Goal: Task Accomplishment & Management: Manage account settings

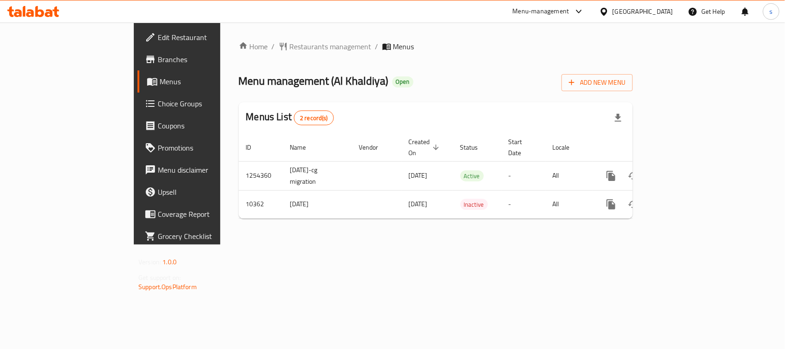
click at [592, 15] on div "Menu-management" at bounding box center [548, 11] width 86 height 22
click at [607, 11] on icon at bounding box center [604, 11] width 6 height 8
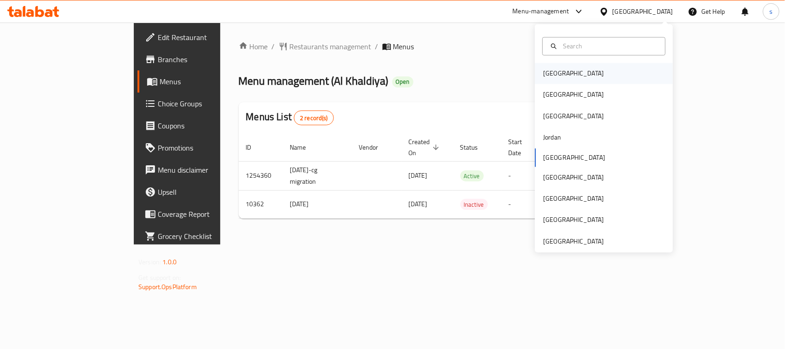
click at [543, 74] on div "[GEOGRAPHIC_DATA]" at bounding box center [573, 74] width 61 height 10
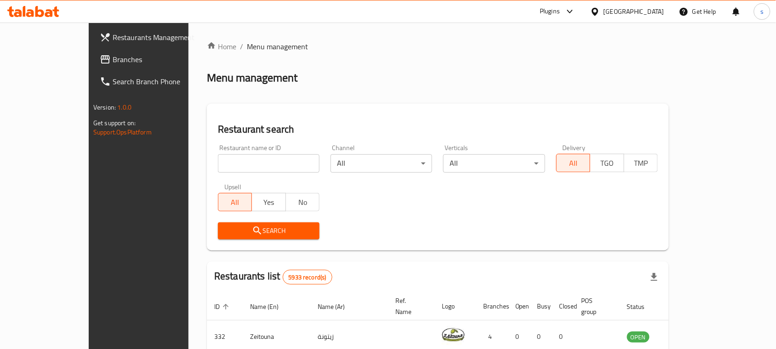
click at [101, 63] on icon at bounding box center [105, 59] width 9 height 8
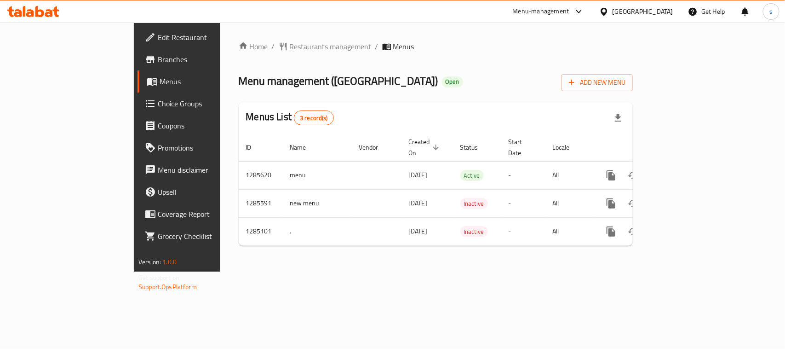
click at [609, 8] on icon at bounding box center [604, 12] width 10 height 10
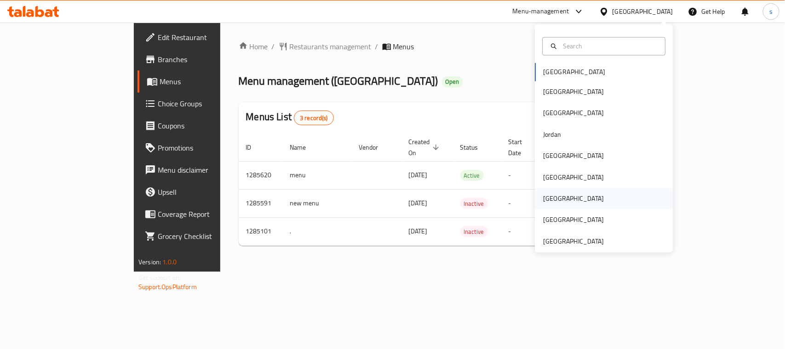
click at [548, 197] on div "[GEOGRAPHIC_DATA]" at bounding box center [573, 199] width 61 height 10
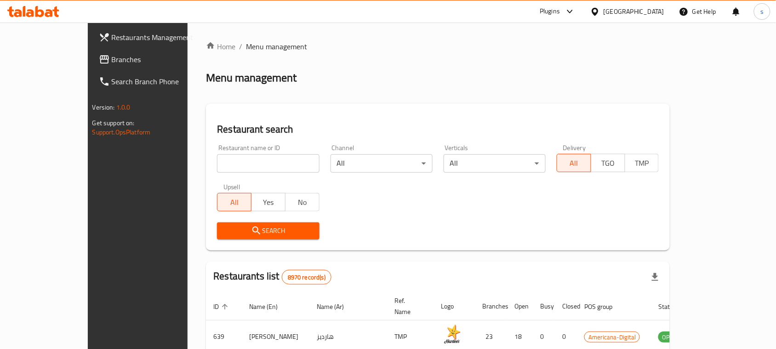
click at [34, 59] on div at bounding box center [388, 174] width 776 height 349
click at [112, 59] on span "Branches" at bounding box center [161, 59] width 98 height 11
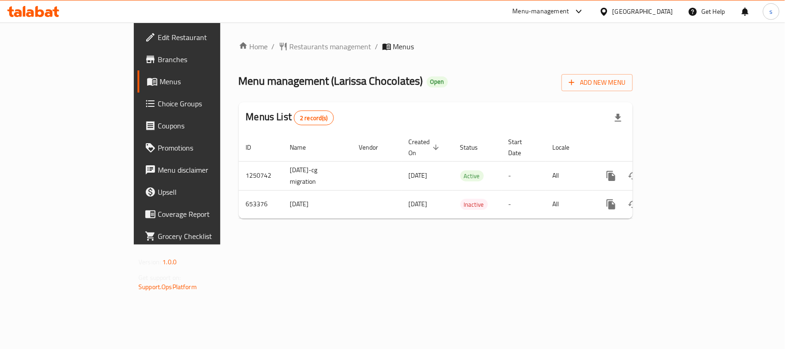
click at [607, 12] on icon at bounding box center [604, 11] width 6 height 8
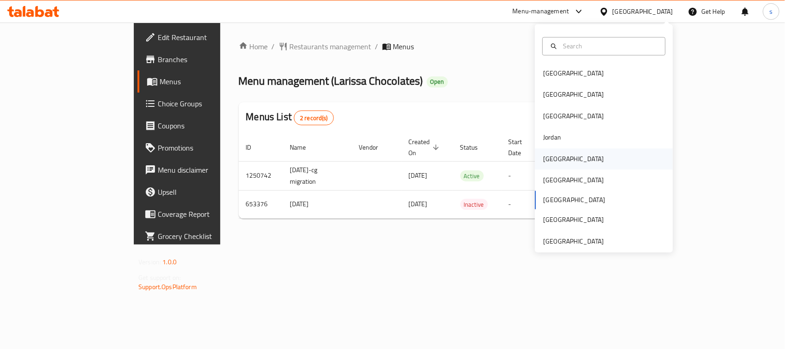
click at [550, 161] on div "[GEOGRAPHIC_DATA]" at bounding box center [573, 159] width 61 height 10
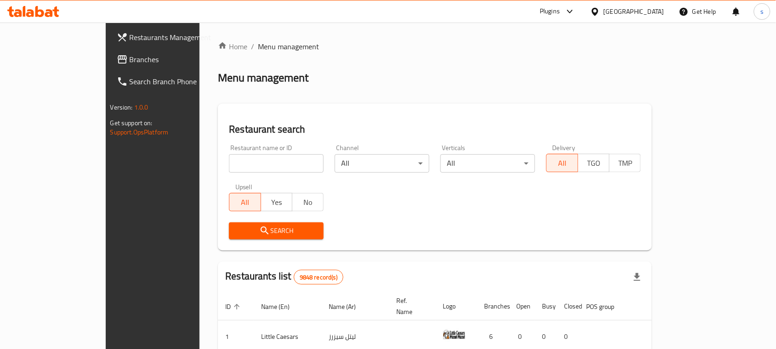
click at [130, 65] on span "Branches" at bounding box center [179, 59] width 98 height 11
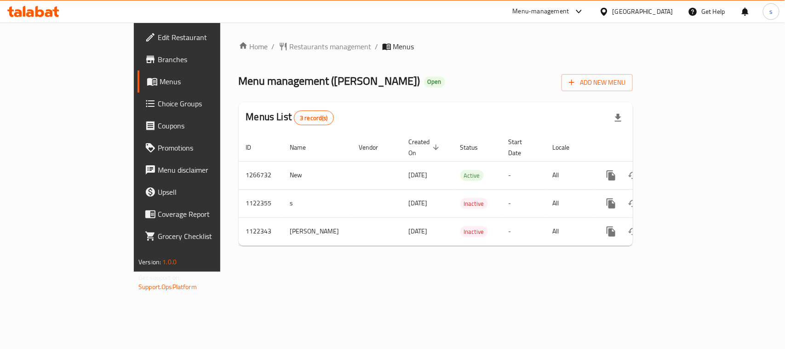
click at [657, 11] on div "Kuwait" at bounding box center [643, 11] width 61 height 10
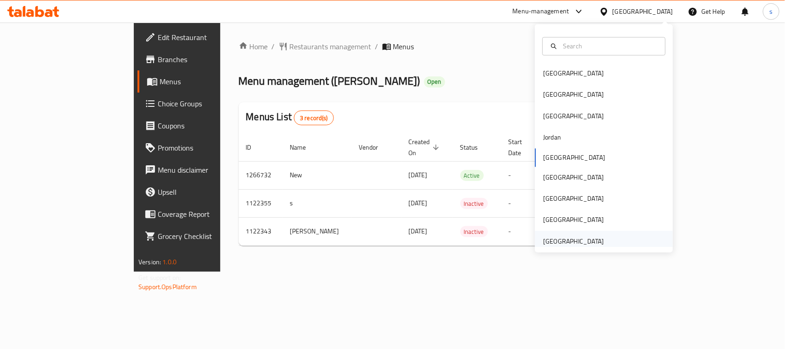
click at [566, 240] on div "[GEOGRAPHIC_DATA]" at bounding box center [573, 241] width 61 height 10
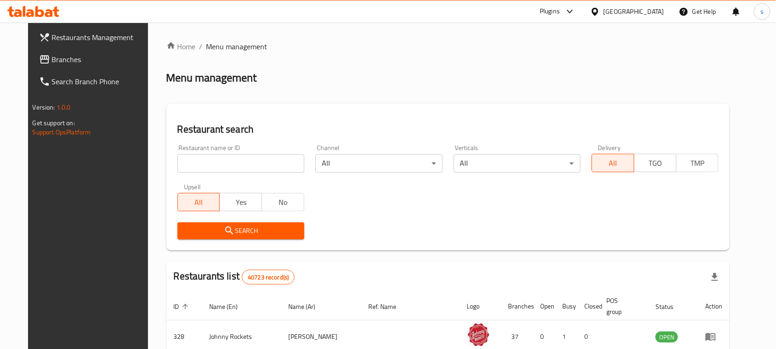
click at [35, 64] on div "Restaurants Management Branches Search Branch Phone Version: 1.0.0 Get support …" at bounding box center [388, 326] width 721 height 607
click at [52, 63] on span "Branches" at bounding box center [101, 59] width 98 height 11
